Goal: Connect with others

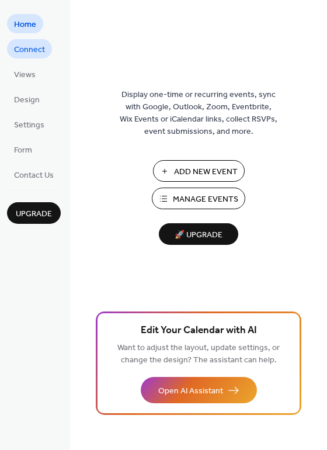
click at [35, 44] on span "Connect" at bounding box center [29, 50] width 31 height 12
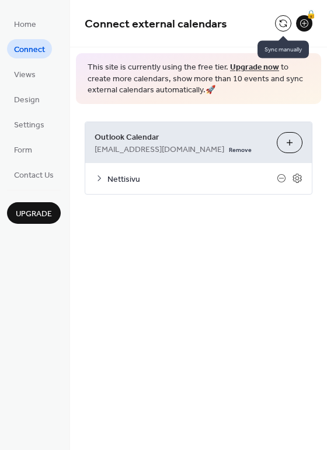
click at [284, 23] on button at bounding box center [283, 23] width 16 height 16
click at [282, 18] on button at bounding box center [283, 23] width 16 height 16
